Goal: Information Seeking & Learning: Learn about a topic

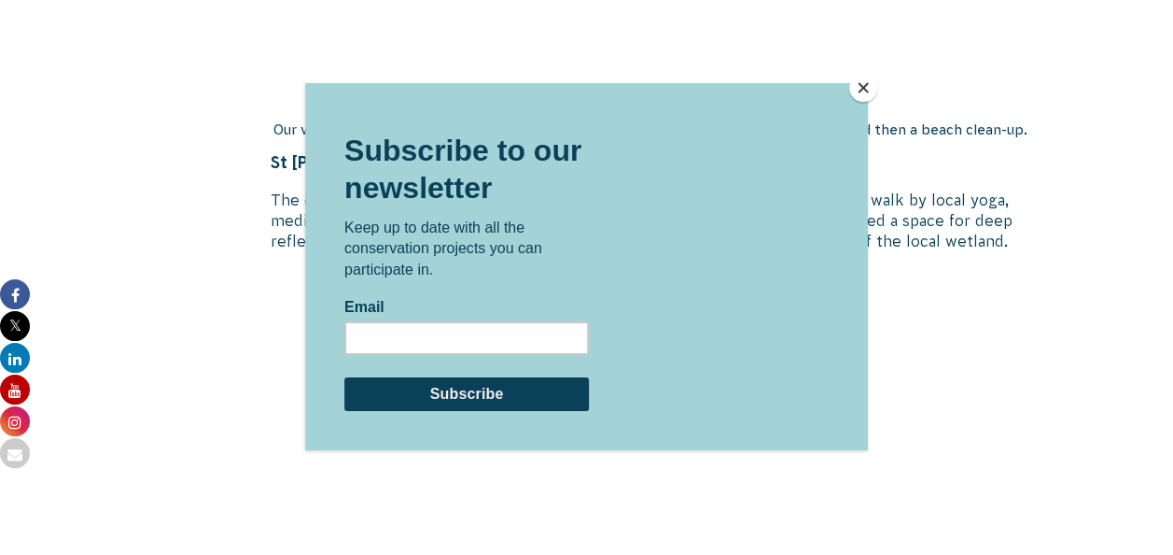
scroll to position [3121, 0]
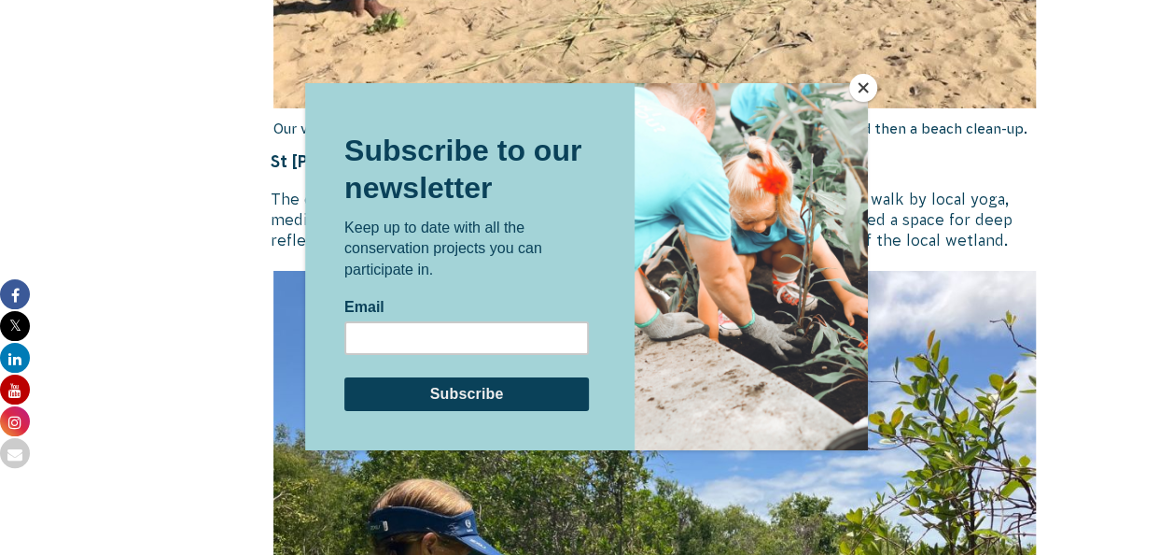
click at [861, 82] on button "Close" at bounding box center [864, 88] width 28 height 28
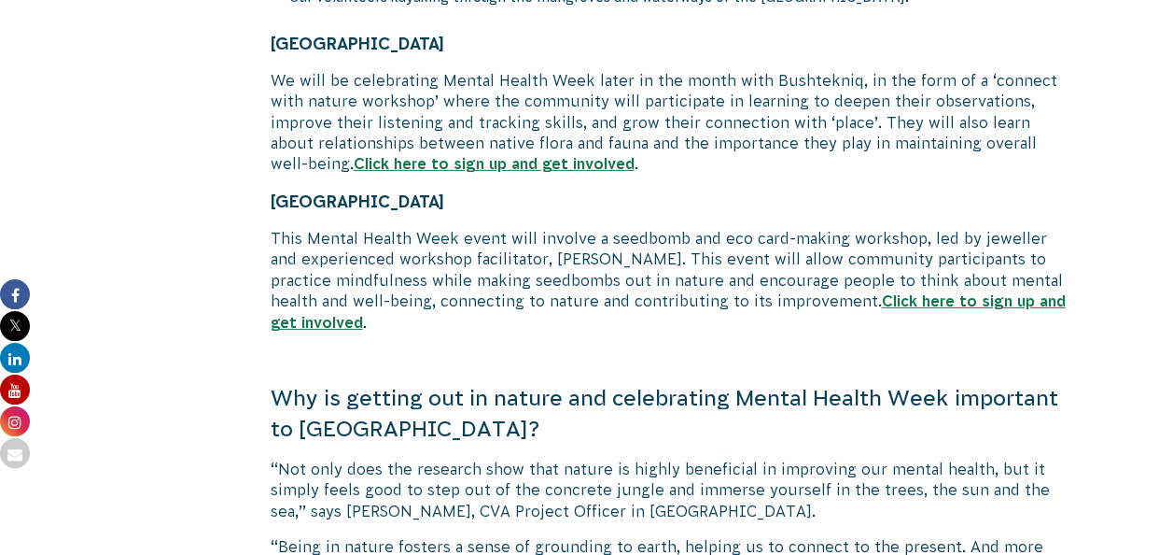
scroll to position [6366, 0]
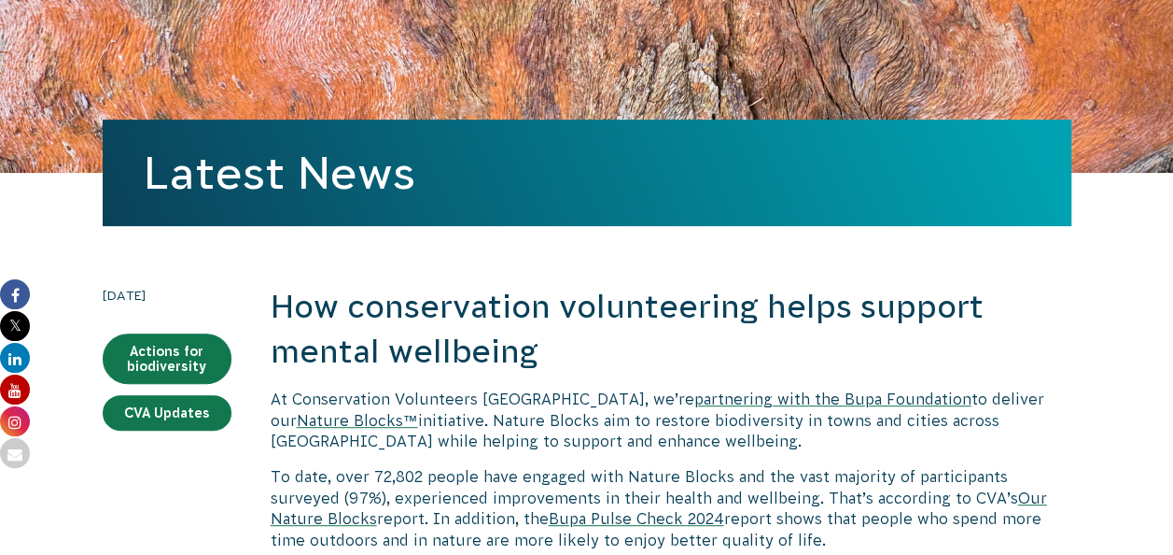
scroll to position [179, 0]
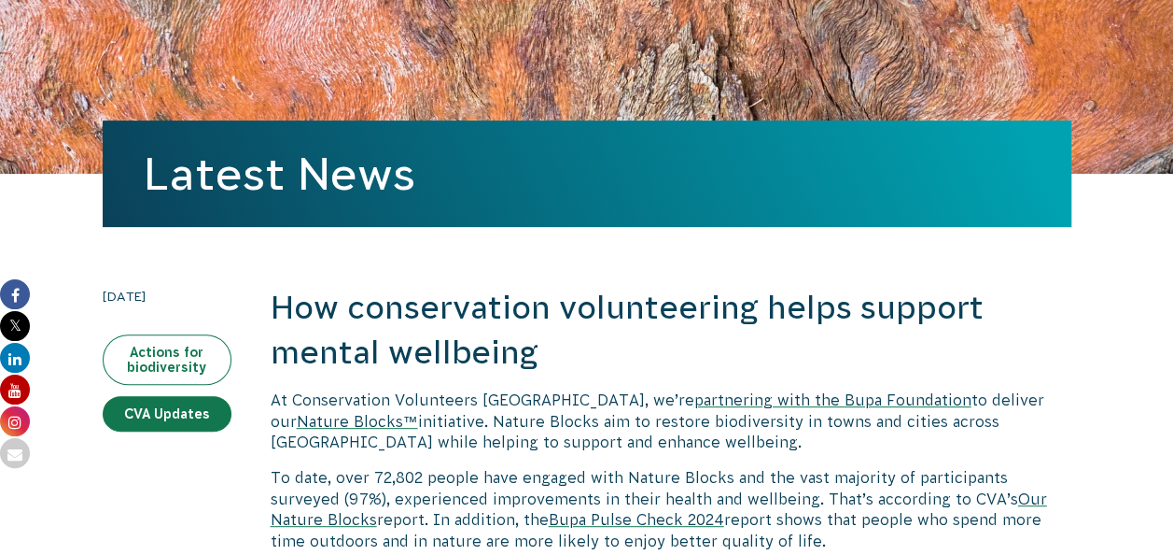
click at [165, 349] on link "Actions for biodiversity" at bounding box center [167, 359] width 129 height 50
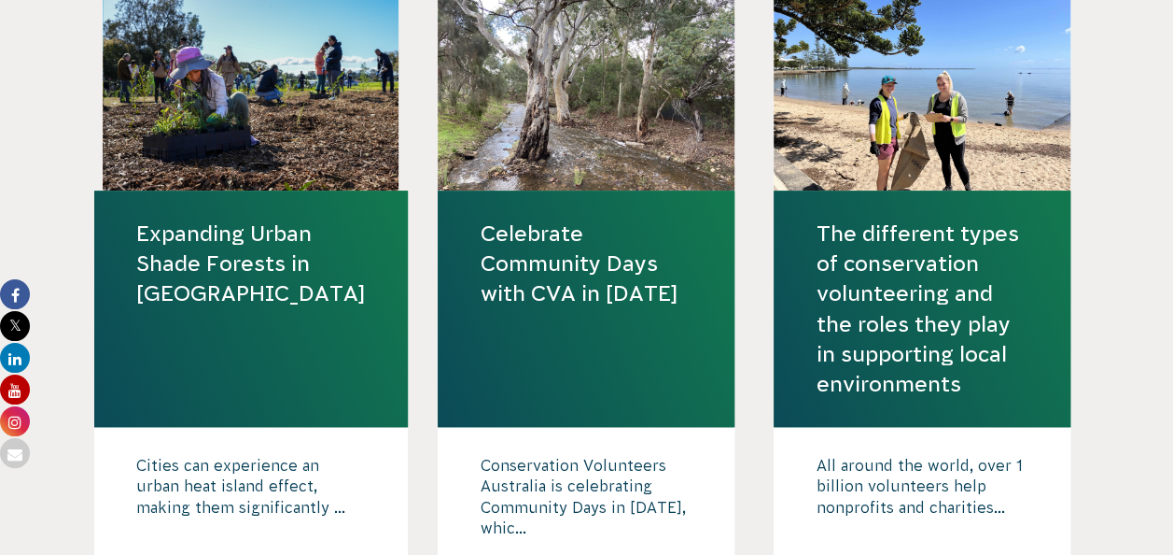
scroll to position [627, 0]
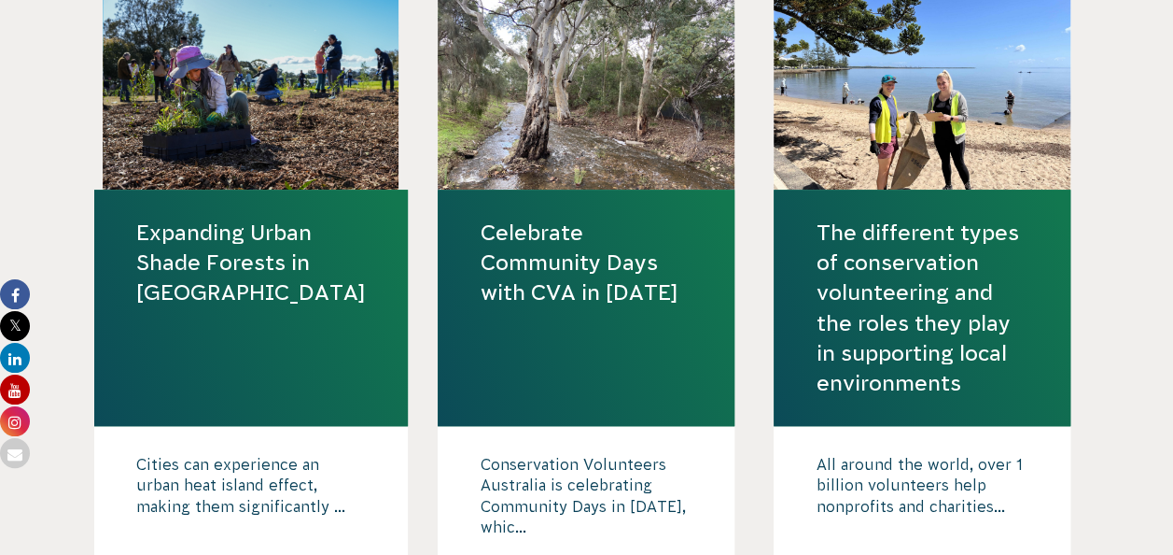
click at [572, 254] on link "Celebrate Community Days with CVA in [DATE]" at bounding box center [586, 263] width 213 height 91
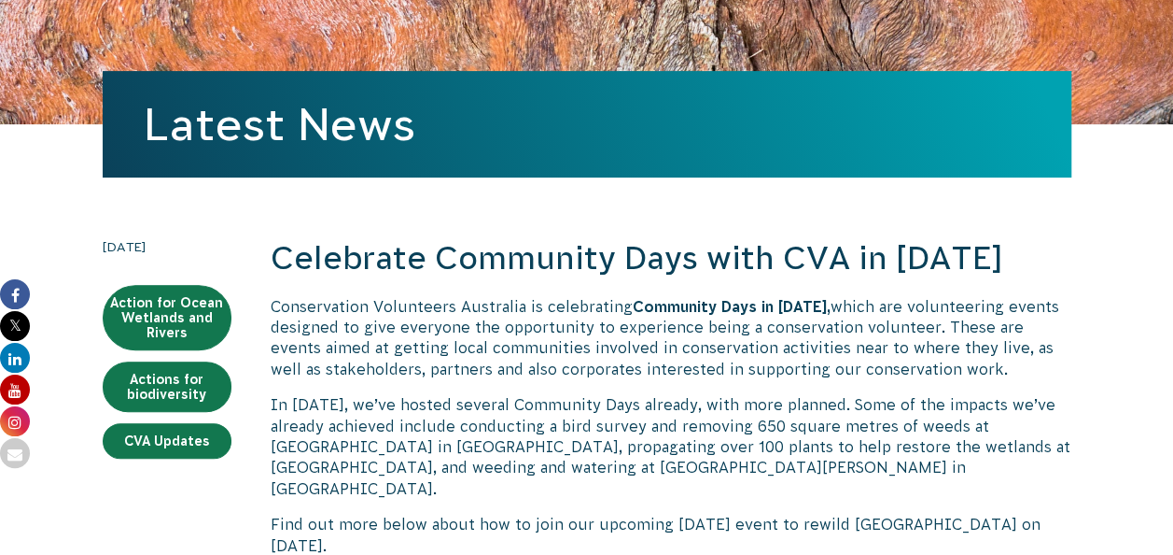
scroll to position [50, 0]
